Goal: Information Seeking & Learning: Learn about a topic

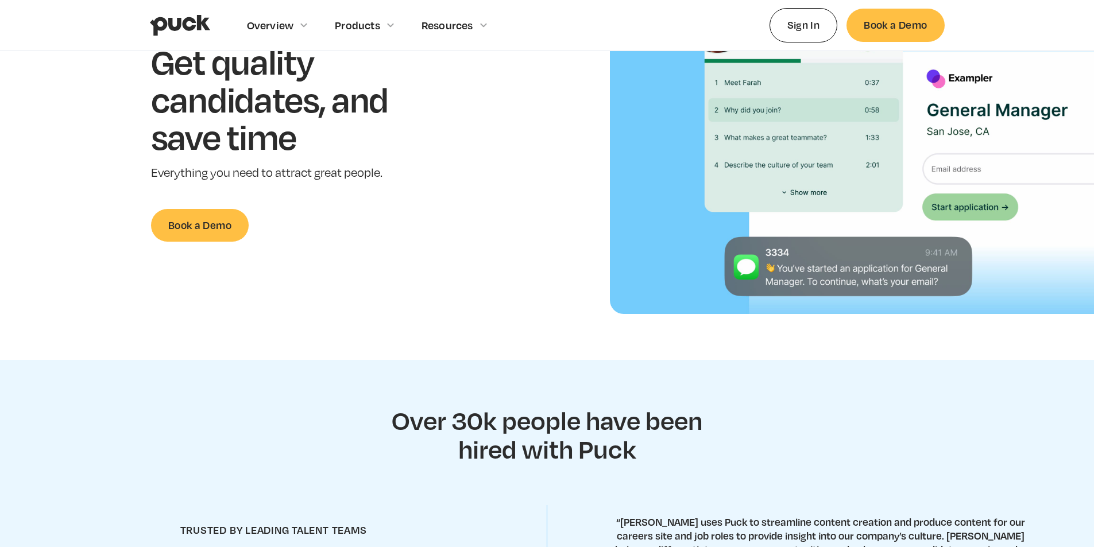
click at [463, 230] on div "Get quality candidates, and save time Everything you need to attract great peop…" at bounding box center [287, 142] width 538 height 199
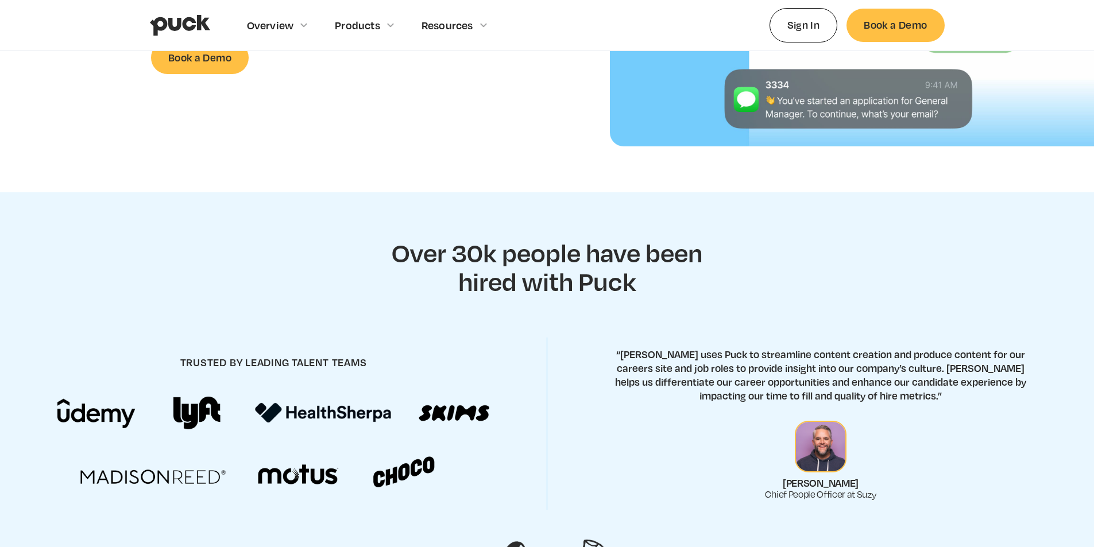
scroll to position [402, 0]
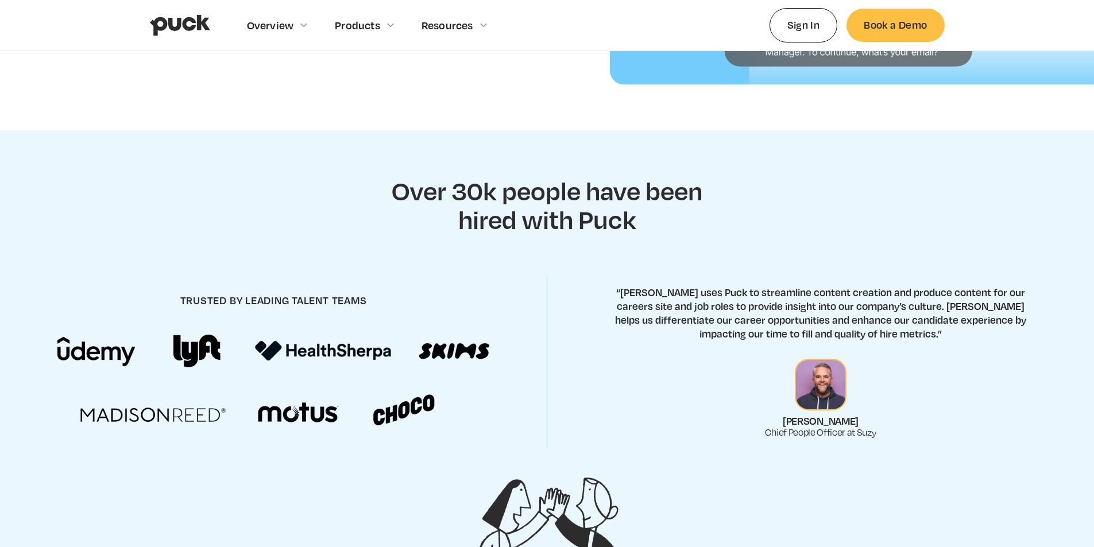
click at [645, 280] on div "trusted by leading talent teams “Suzy uses Puck to streamline content creation …" at bounding box center [547, 362] width 1094 height 202
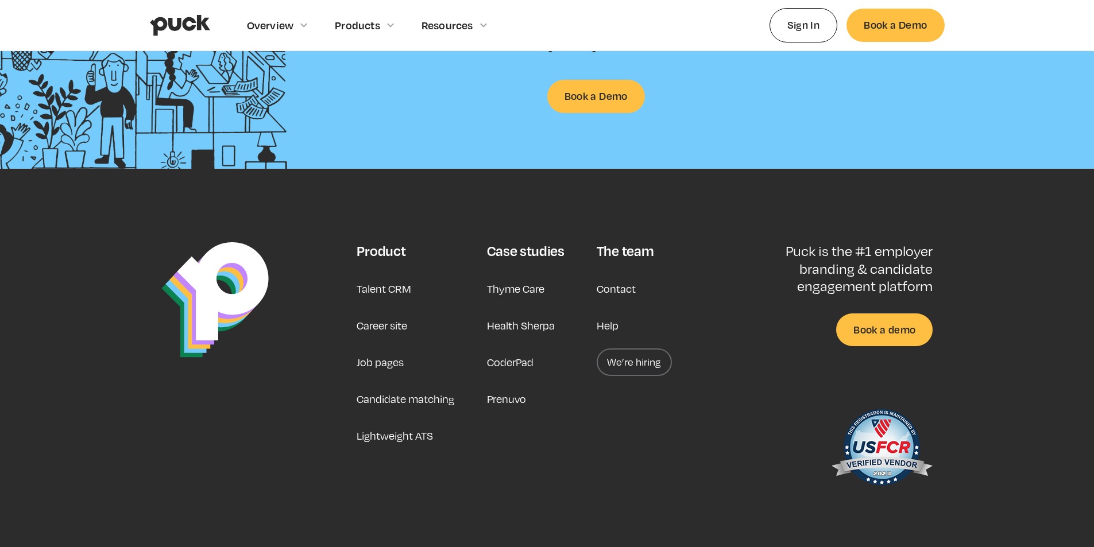
scroll to position [2998, 0]
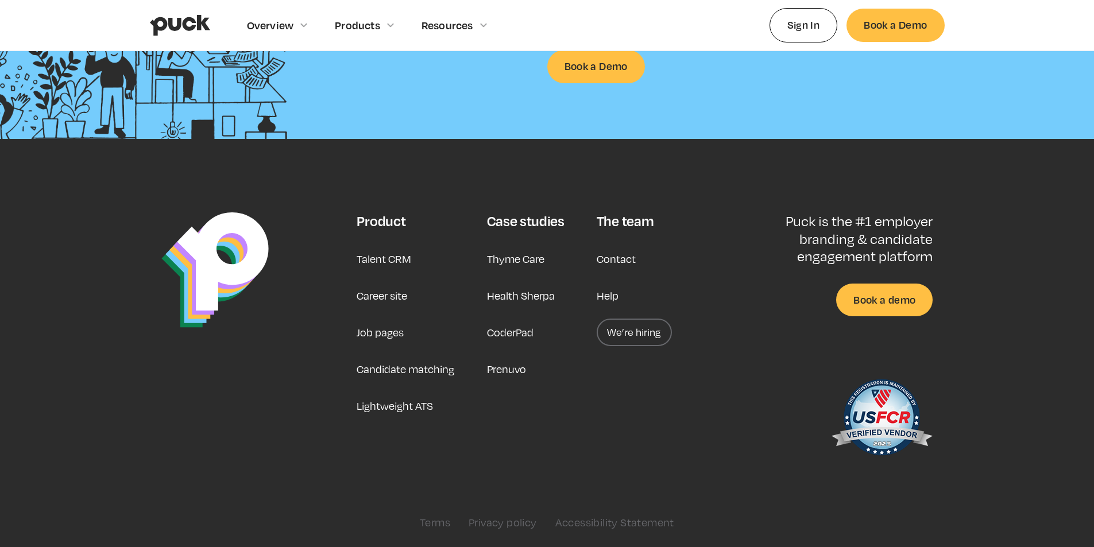
click at [237, 402] on link at bounding box center [253, 339] width 184 height 253
click at [386, 258] on link "Talent CRM" at bounding box center [384, 259] width 55 height 28
click at [408, 407] on link "Lightweight ATS" at bounding box center [395, 406] width 76 height 28
click at [167, 451] on link at bounding box center [253, 339] width 184 height 253
click at [582, 472] on div "Product Talent CRM Career site Job pages Candidate matching Lightweight ATS Cas…" at bounding box center [547, 371] width 795 height 316
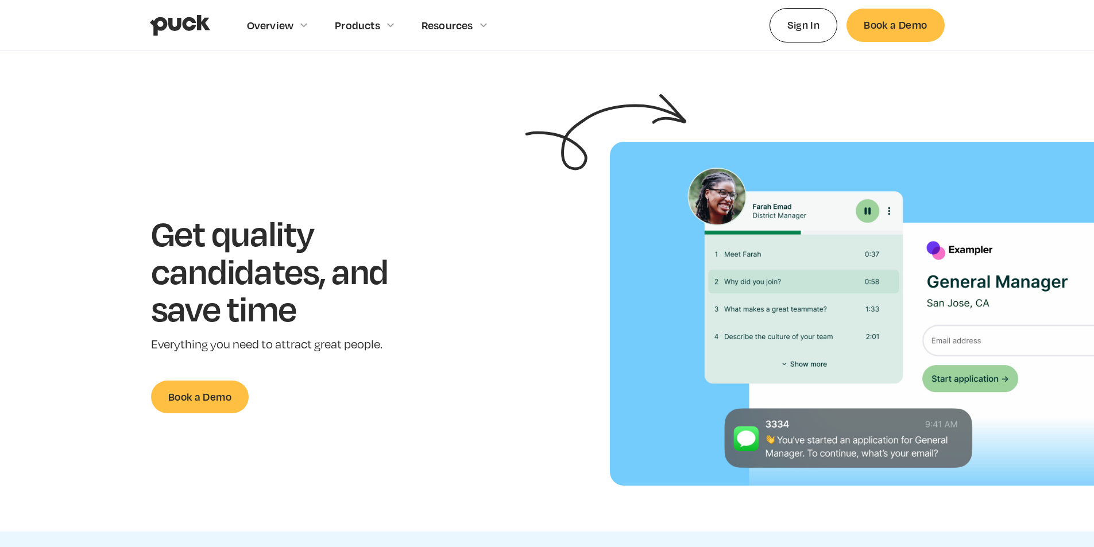
scroll to position [0, 0]
click at [441, 247] on div "Get quality candidates, and save time Everything you need to attract great peop…" at bounding box center [287, 314] width 538 height 199
click at [507, 333] on div "Get quality candidates, and save time Everything you need to attract great peop…" at bounding box center [287, 314] width 538 height 199
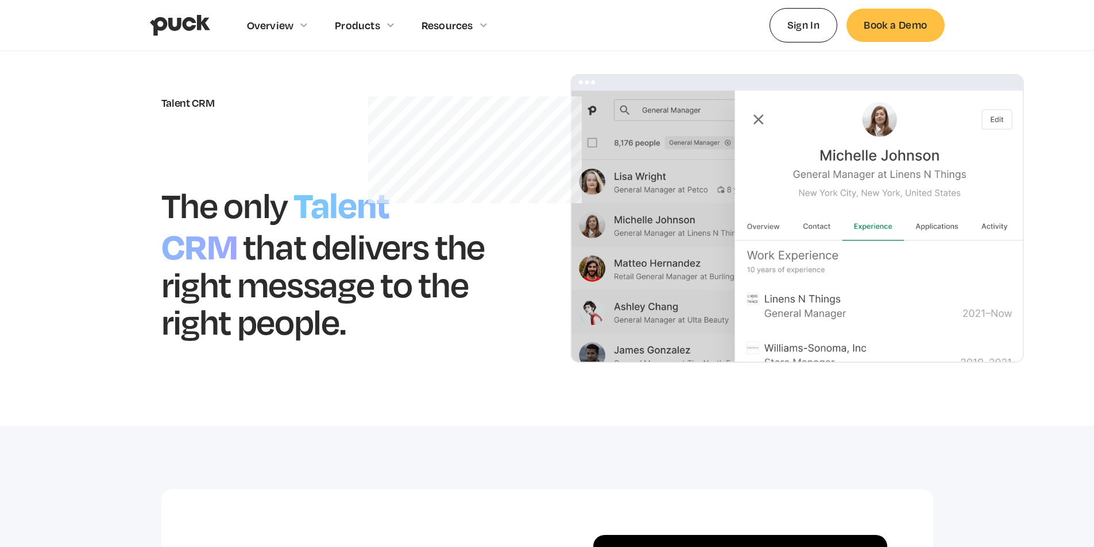
scroll to position [57, 0]
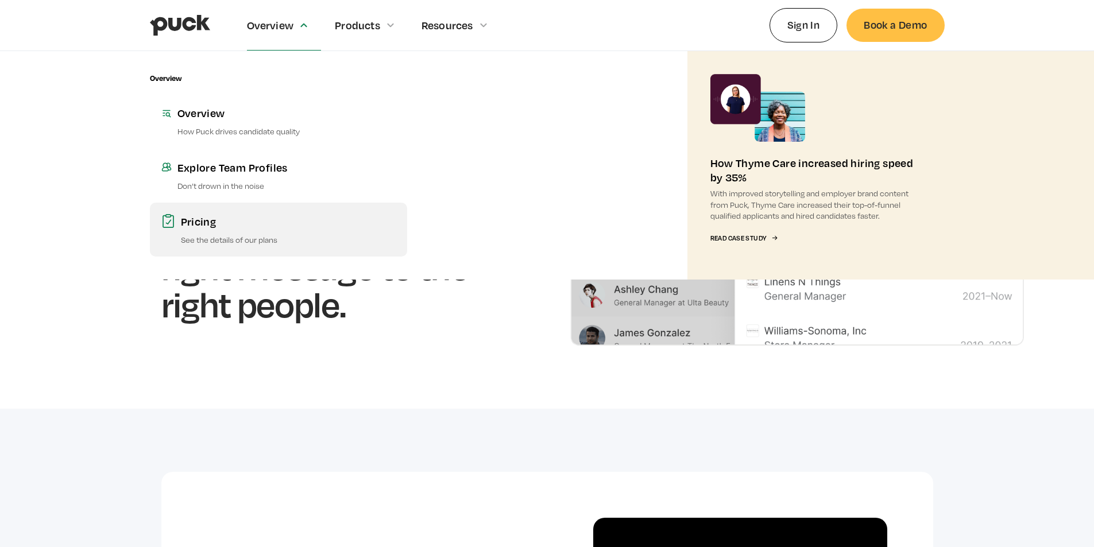
click at [192, 225] on div "Pricing" at bounding box center [288, 221] width 215 height 14
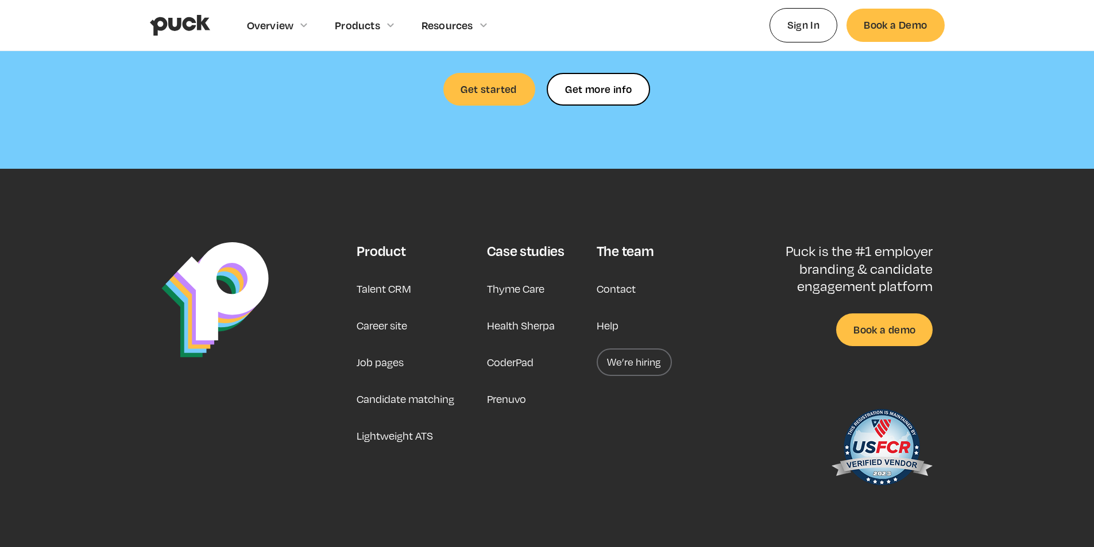
scroll to position [2770, 0]
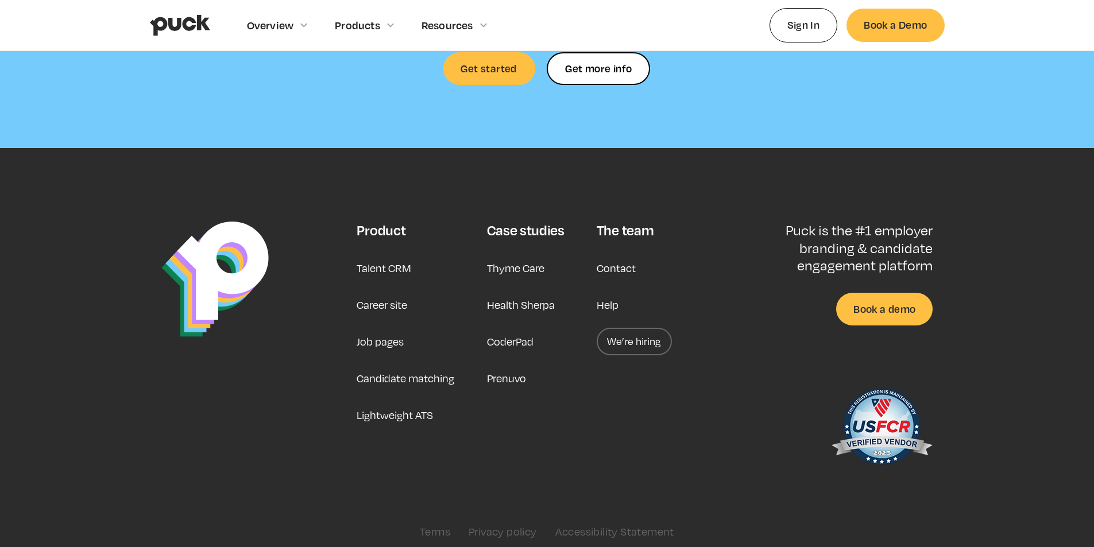
click at [575, 483] on div "Product Talent CRM Career site Job pages Candidate matching Lightweight ATS Cas…" at bounding box center [547, 380] width 795 height 316
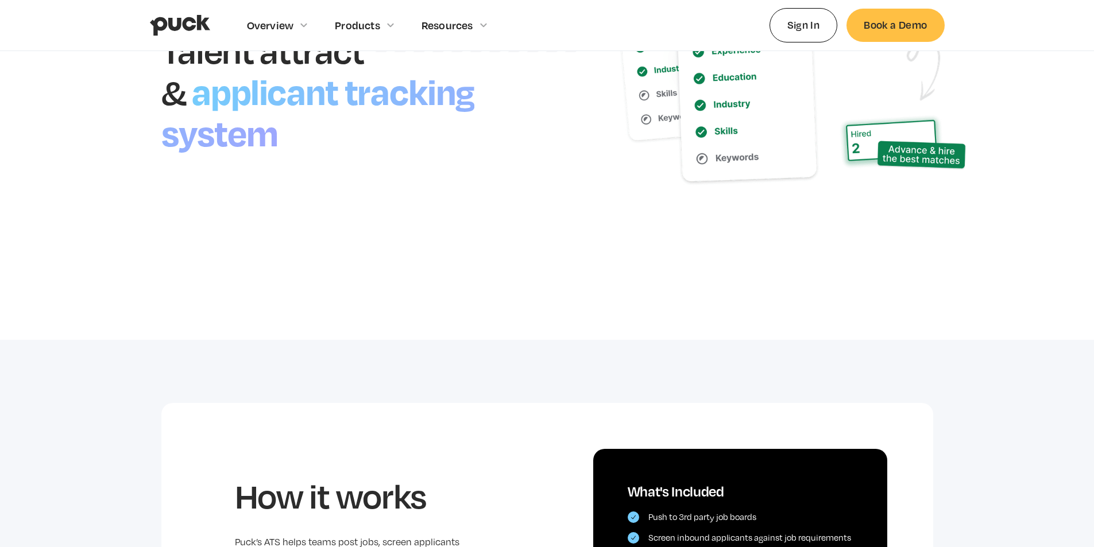
scroll to position [70, 0]
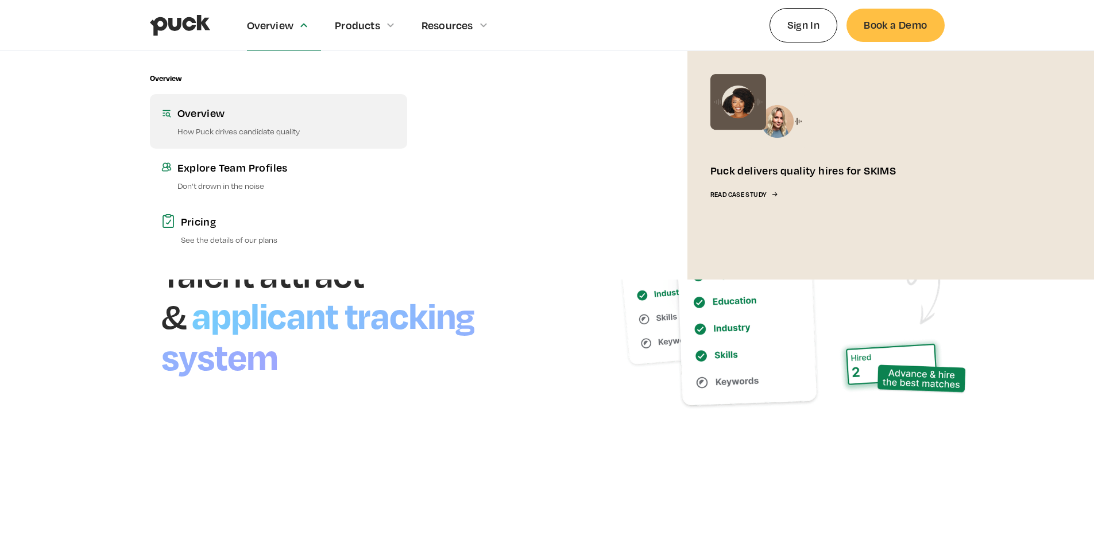
click at [215, 123] on link "Overview How Puck drives candidate quality" at bounding box center [278, 121] width 257 height 54
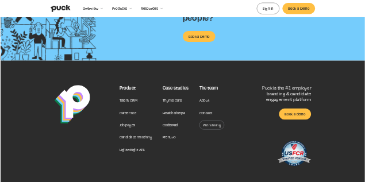
scroll to position [977, 0]
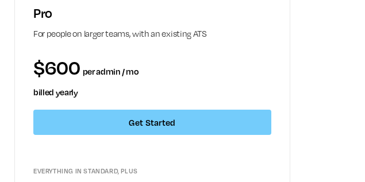
drag, startPoint x: 314, startPoint y: 79, endPoint x: 315, endPoint y: 73, distance: 6.3
click at [315, 79] on div "Free Tier Try 1 job to see how Puck works $0 Get Started No credit card require…" at bounding box center [182, 20] width 337 height 1424
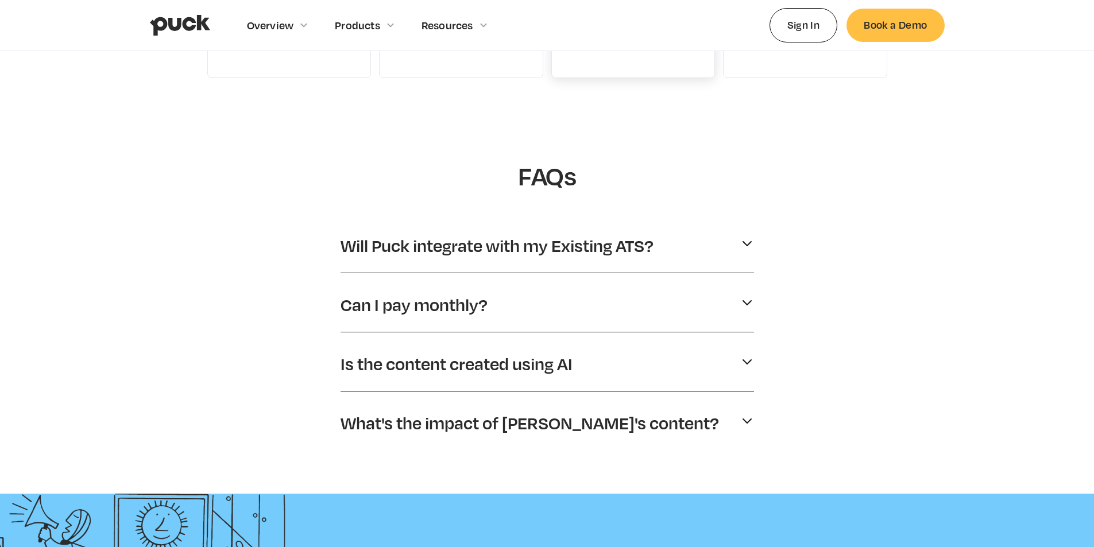
scroll to position [0, 0]
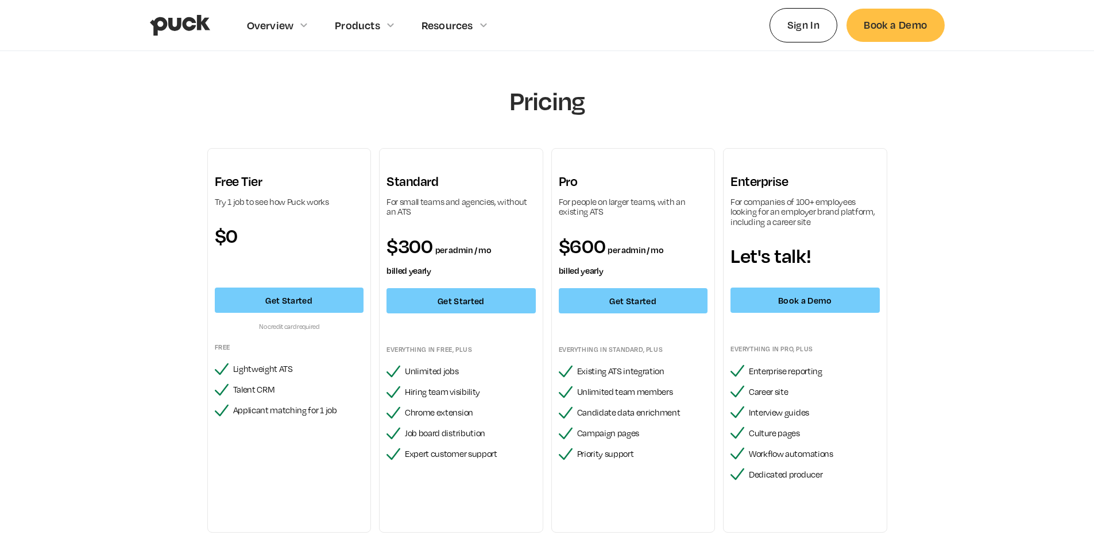
click at [262, 70] on div "Pricing Free Tier Try 1 job to see how Puck works $0 Get Started No credit card…" at bounding box center [547, 500] width 1094 height 898
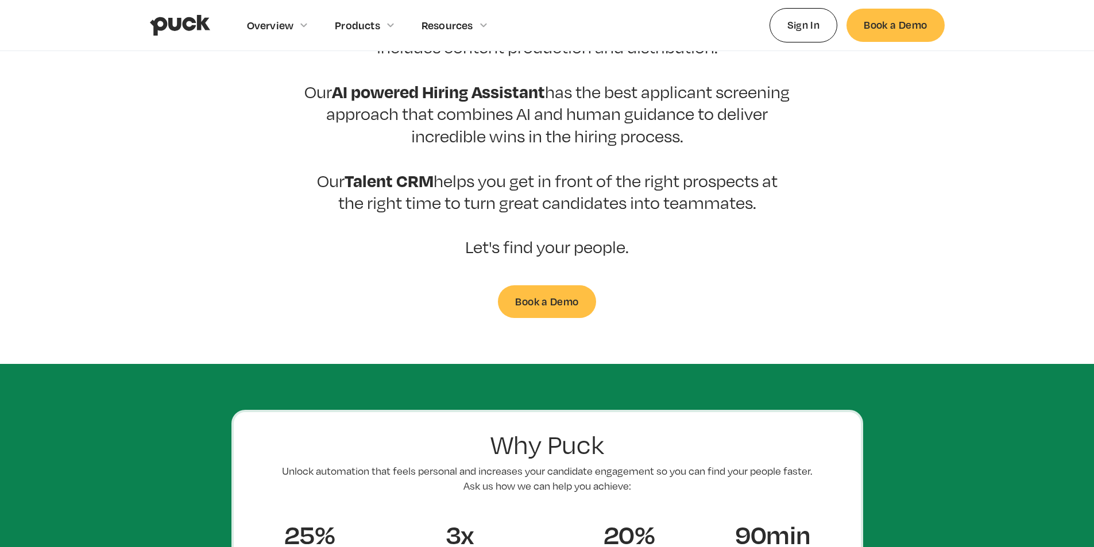
scroll to position [460, 0]
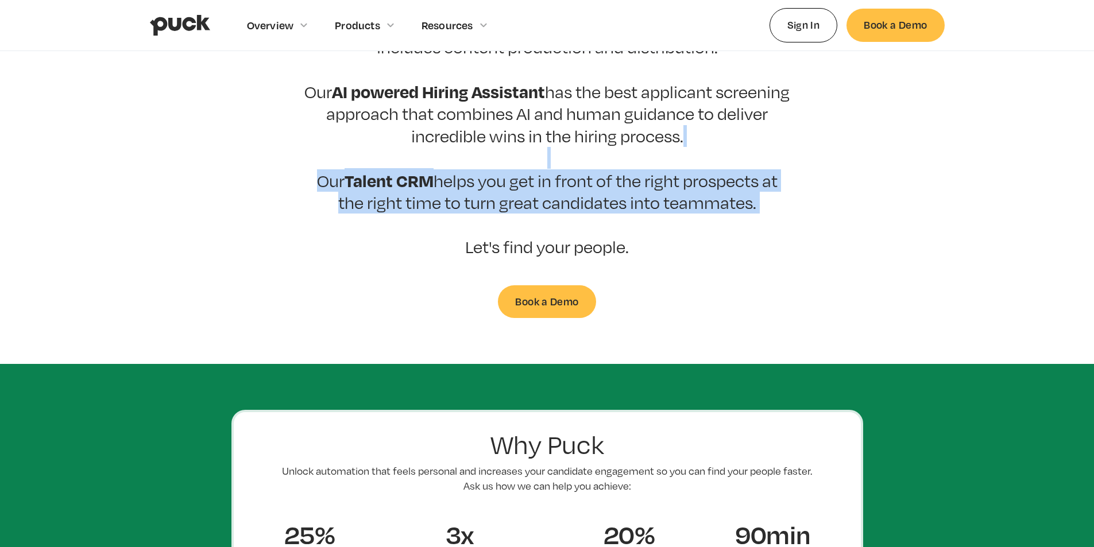
drag, startPoint x: 630, startPoint y: 199, endPoint x: 746, endPoint y: 214, distance: 117.1
click at [746, 214] on p "At [GEOGRAPHIC_DATA], we believe that the hiring process should be about people…" at bounding box center [547, 3] width 488 height 509
click at [823, 259] on section "Puck drives candidate quality At [GEOGRAPHIC_DATA], we believe that the hiring …" at bounding box center [547, 0] width 1094 height 635
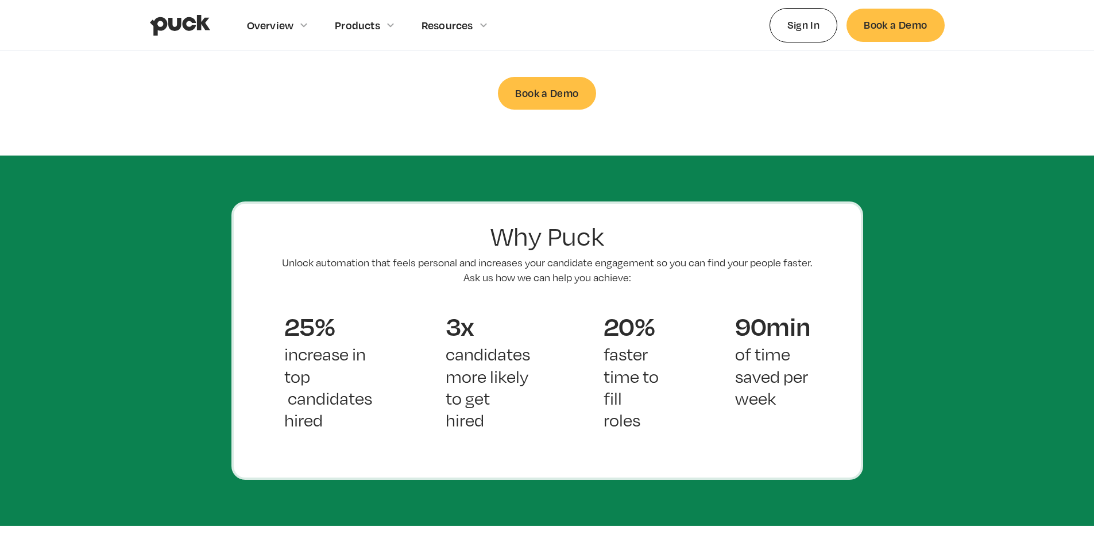
scroll to position [862, 0]
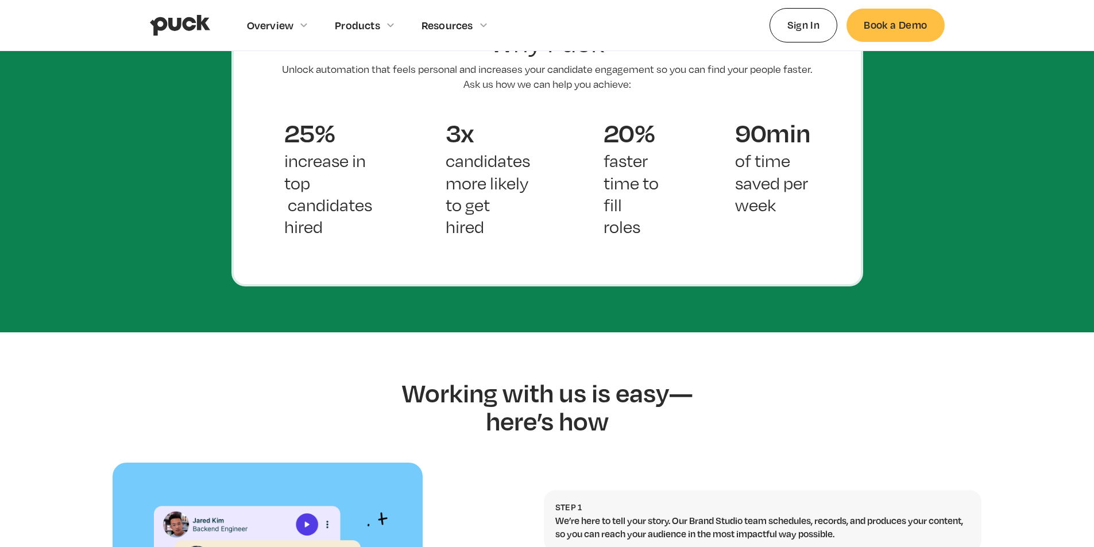
drag, startPoint x: 635, startPoint y: 146, endPoint x: 678, endPoint y: 173, distance: 50.8
click at [643, 156] on p "faster time to fill roles" at bounding box center [633, 194] width 59 height 88
click at [830, 176] on div "90min of time saved per week" at bounding box center [773, 177] width 148 height 134
drag, startPoint x: 331, startPoint y: 152, endPoint x: 387, endPoint y: 185, distance: 65.4
click at [373, 179] on div "25% increase in top candidates hired" at bounding box center [328, 188] width 161 height 156
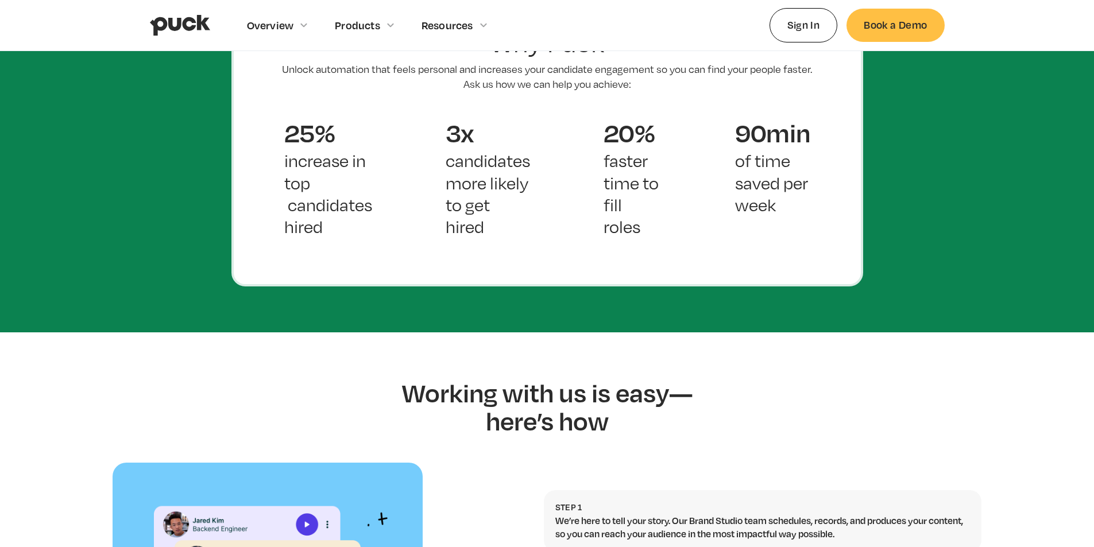
click at [444, 219] on div "3x candidates more likely to get hired" at bounding box center [488, 188] width 158 height 156
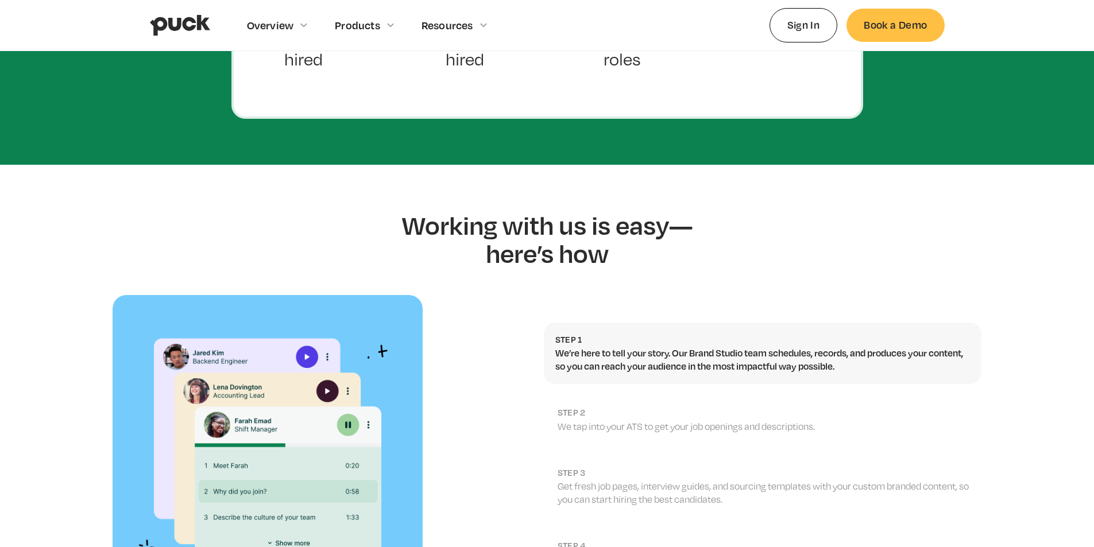
scroll to position [1206, 0]
